Goal: Task Accomplishment & Management: Manage account settings

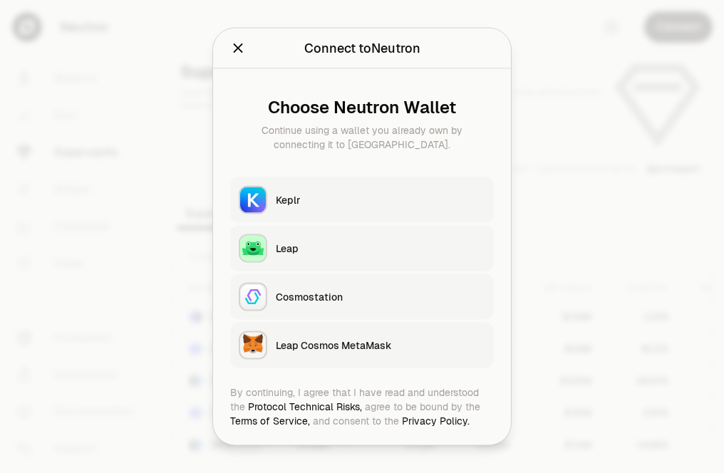
click at [348, 194] on div "Keplr" at bounding box center [380, 200] width 209 height 14
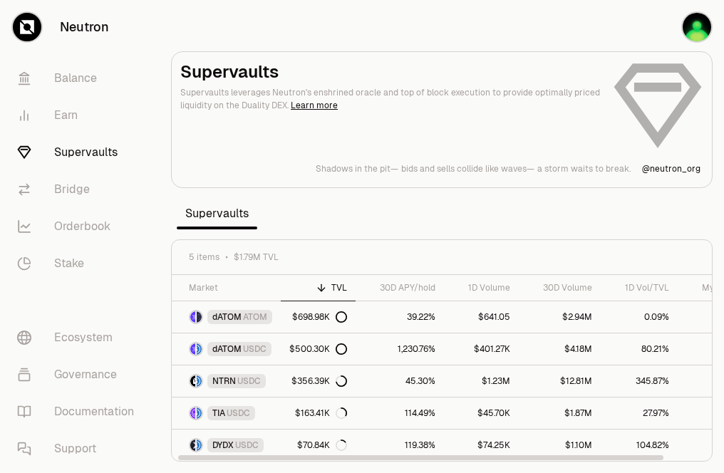
drag, startPoint x: 576, startPoint y: 458, endPoint x: 554, endPoint y: 445, distance: 25.9
click at [554, 455] on div at bounding box center [420, 457] width 485 height 5
click at [249, 408] on span "USDC" at bounding box center [239, 413] width 24 height 11
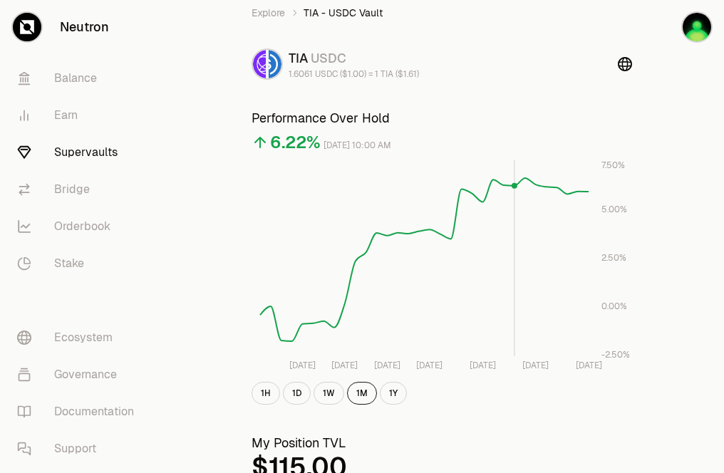
scroll to position [54, 0]
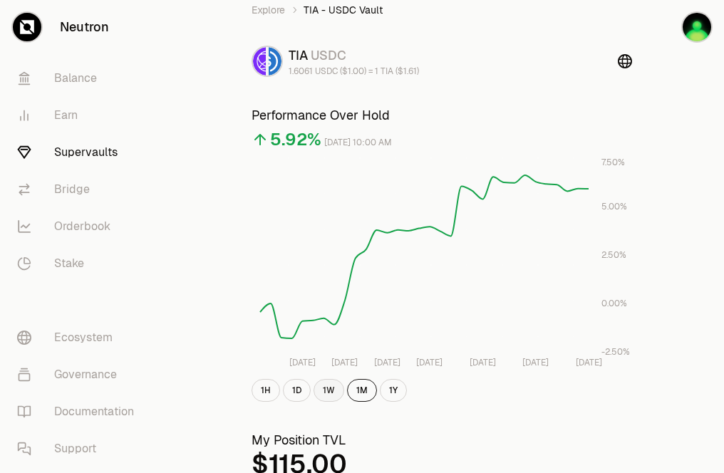
click at [333, 393] on button "1W" at bounding box center [328, 390] width 31 height 23
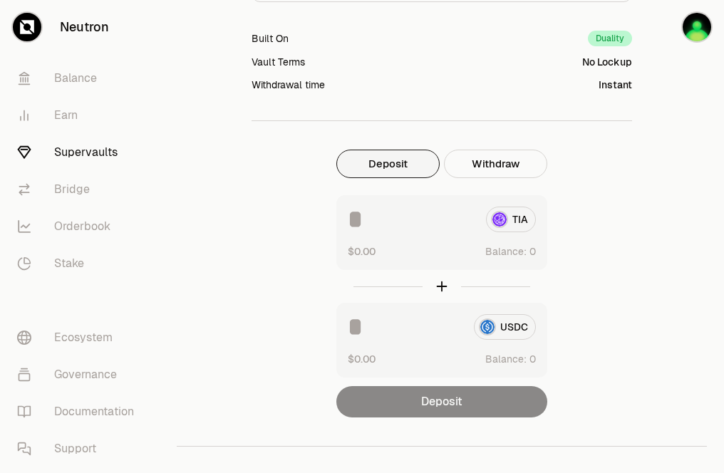
scroll to position [902, 0]
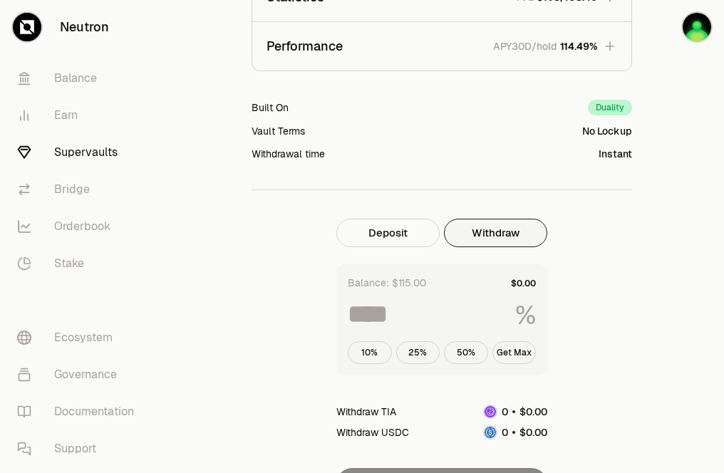
click at [507, 229] on button "Withdraw" at bounding box center [495, 233] width 103 height 28
click at [517, 350] on button "Get Max" at bounding box center [514, 352] width 44 height 23
type input "***"
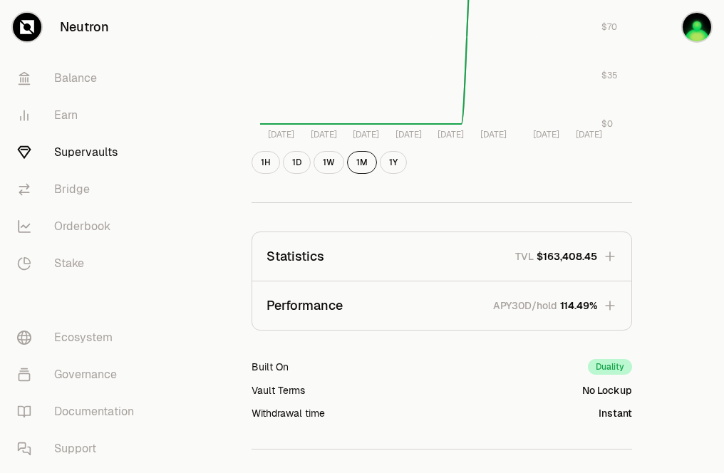
scroll to position [579, 0]
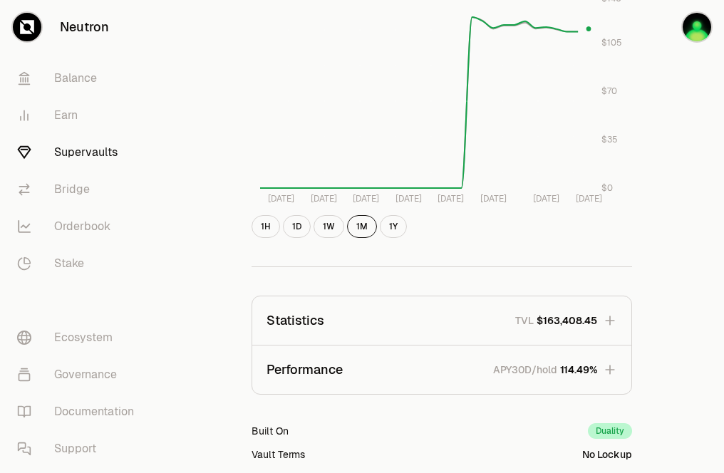
click at [608, 368] on icon "button" at bounding box center [610, 370] width 14 height 14
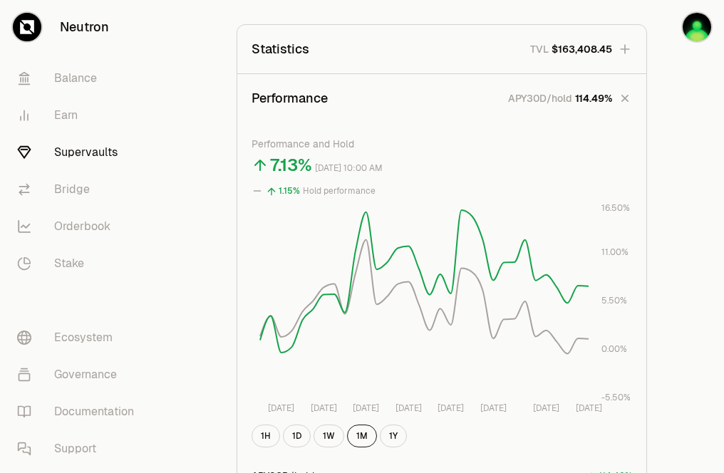
scroll to position [888, 0]
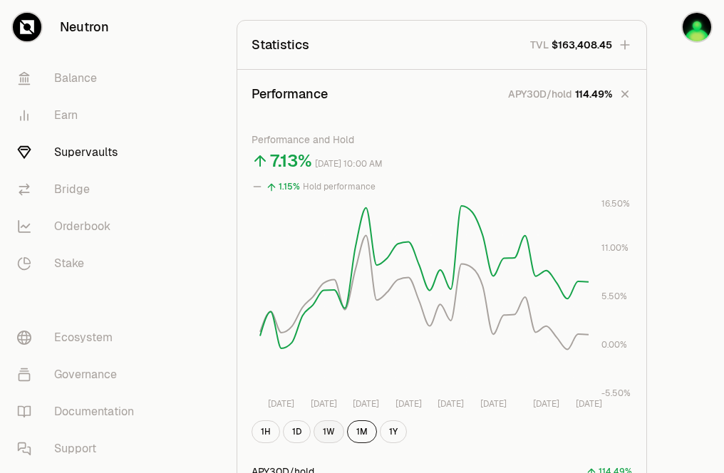
click at [321, 434] on button "1W" at bounding box center [328, 431] width 31 height 23
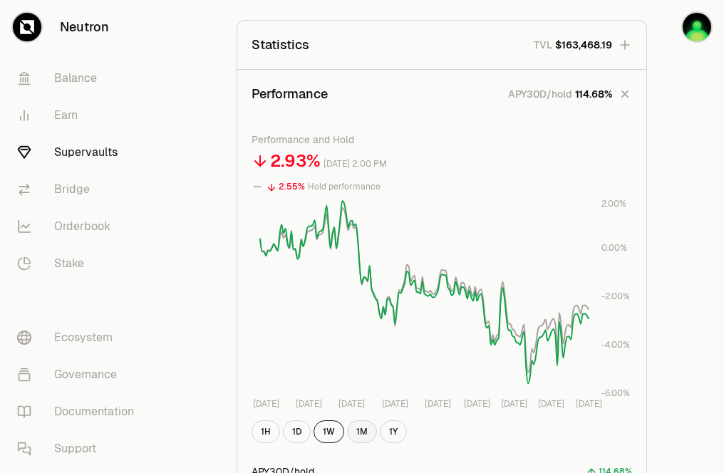
click at [354, 426] on button "1M" at bounding box center [362, 431] width 30 height 23
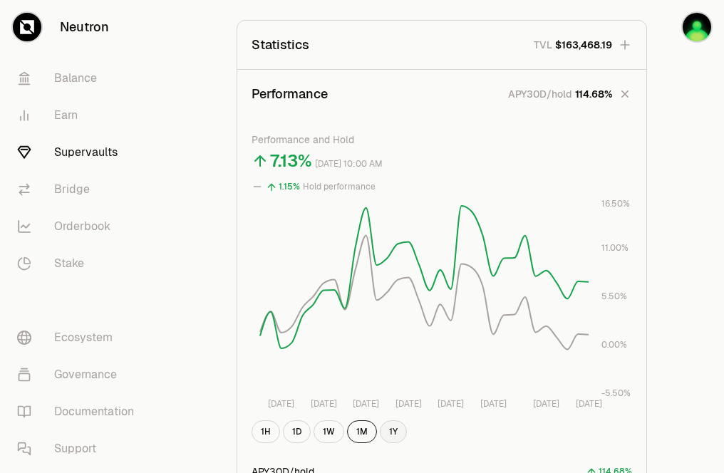
click at [385, 422] on button "1Y" at bounding box center [393, 431] width 27 height 23
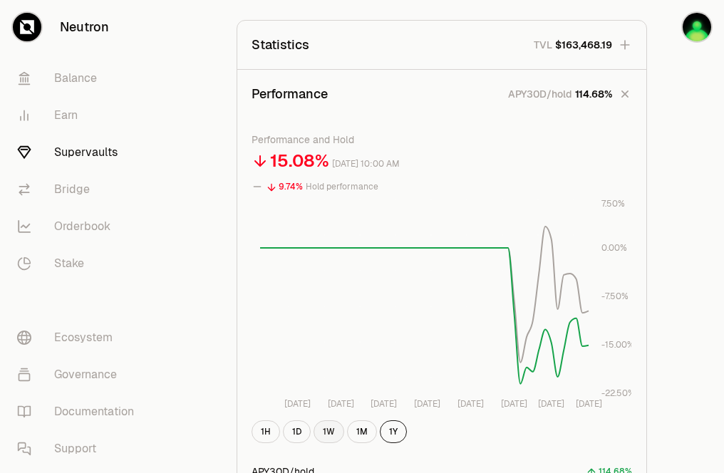
click at [328, 430] on button "1W" at bounding box center [328, 431] width 31 height 23
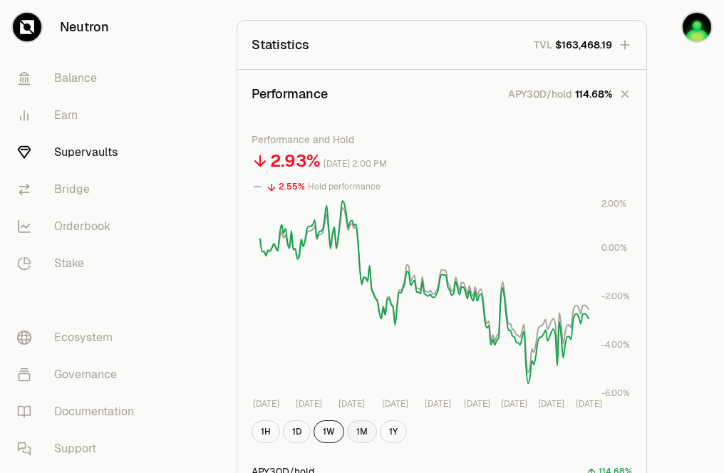
click at [361, 427] on button "1M" at bounding box center [362, 431] width 30 height 23
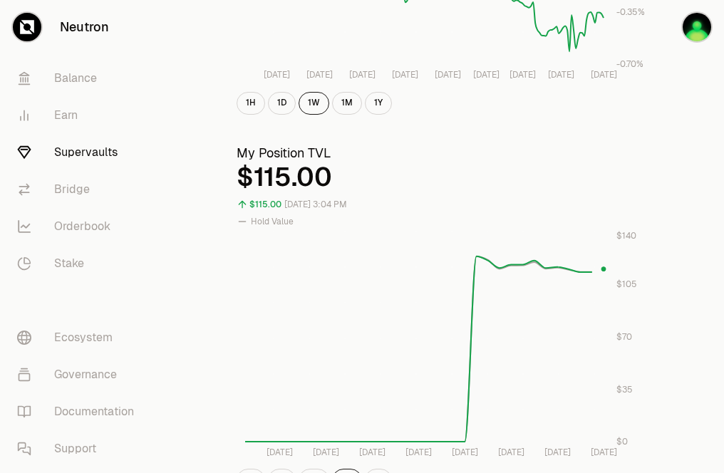
scroll to position [0, 0]
